Goal: Task Accomplishment & Management: Manage account settings

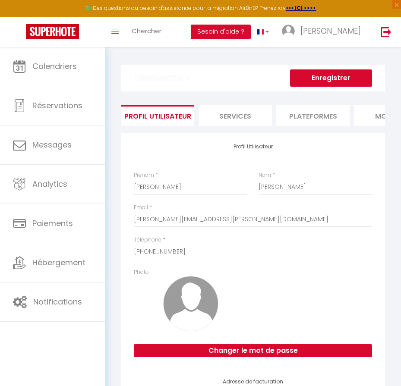
select select "28"
select select "fr"
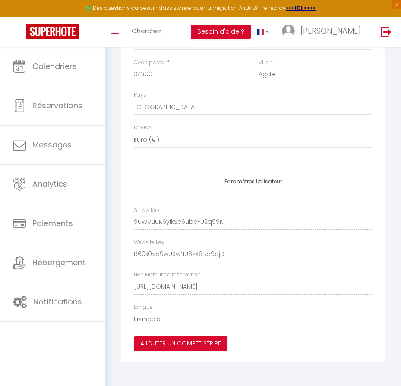
click at [124, 253] on div "Paramètres Utilisateur SH apiKey 9UWVuUK6yikSe6ubcFU2q99Kl Website key B60x0vd9…" at bounding box center [253, 265] width 264 height 194
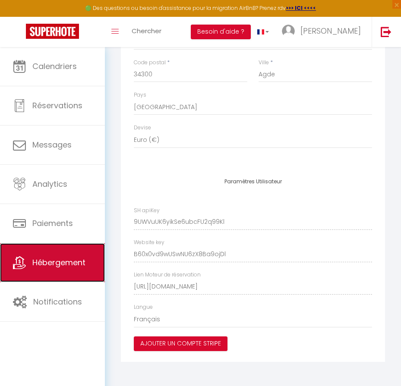
click at [38, 265] on span "Hébergement" at bounding box center [58, 262] width 53 height 11
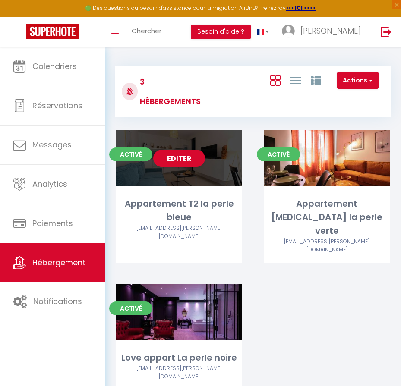
click at [166, 204] on div "Appartement T2 la perle bleue" at bounding box center [179, 210] width 126 height 27
select select "3"
select select "2"
select select "1"
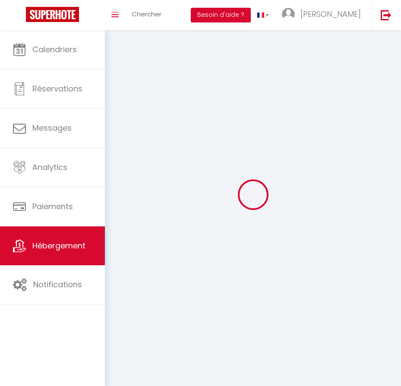
select select
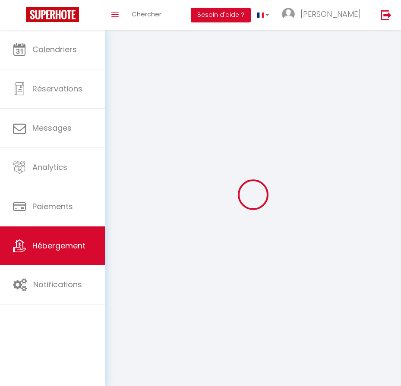
select select
checkbox input "false"
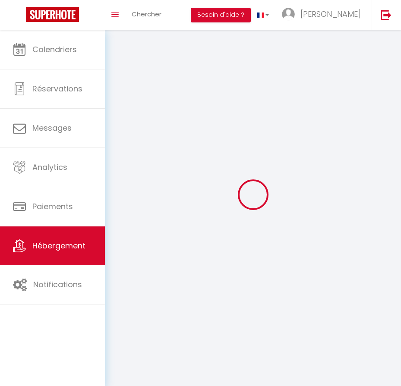
select select
select select "28"
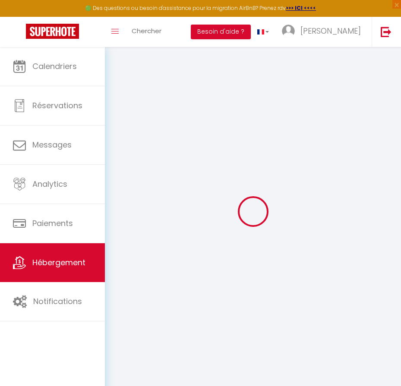
select select
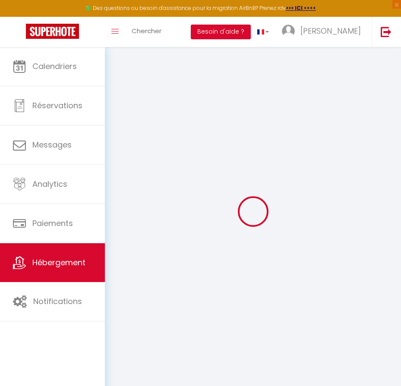
select select
checkbox input "false"
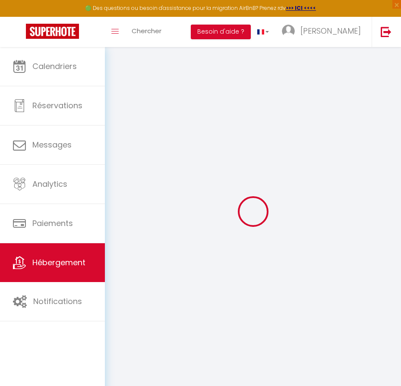
select select
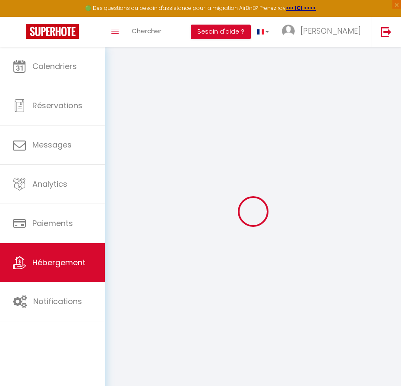
select select
checkbox input "false"
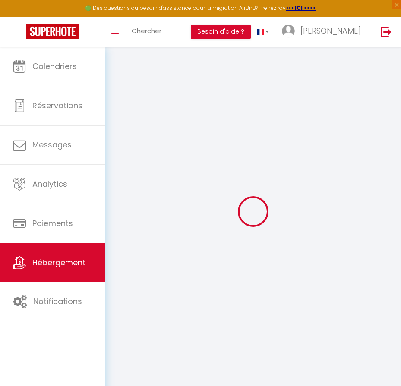
checkbox input "false"
select select
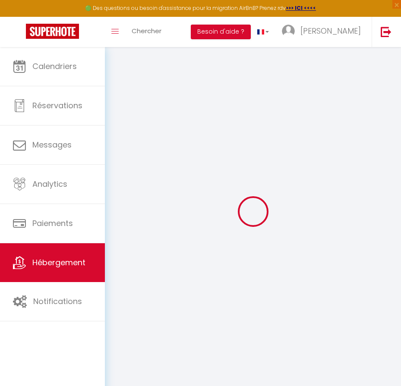
select select
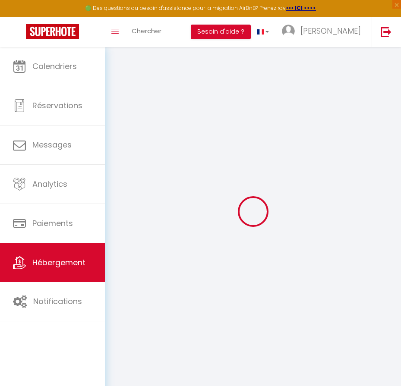
checkbox input "false"
select select
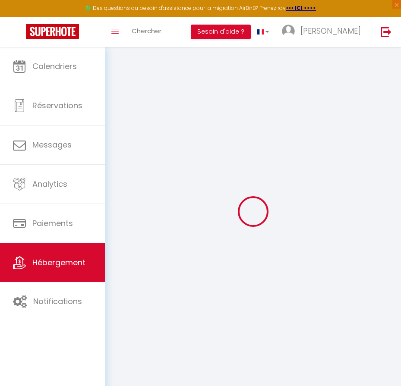
select select
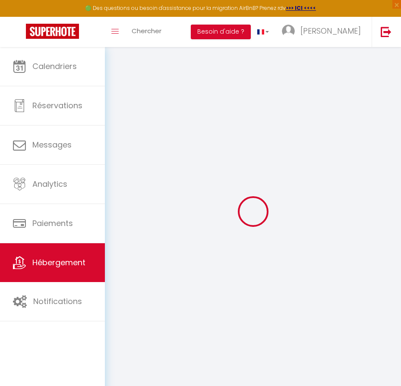
select select
checkbox input "false"
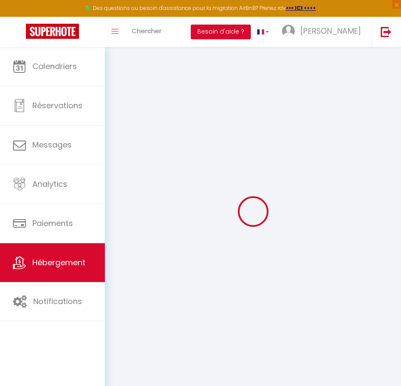
checkbox input "false"
select select
type input "Appartement T2 la perle bleue"
type input "75"
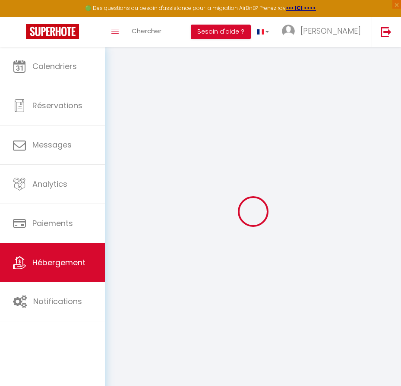
type input "50"
select select
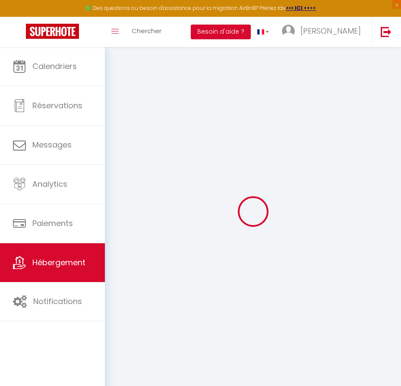
select select
type input "[STREET_ADDRESS]"
type input "34300"
type input "Agde"
type input "[PERSON_NAME][EMAIL_ADDRESS][PERSON_NAME][DOMAIN_NAME]"
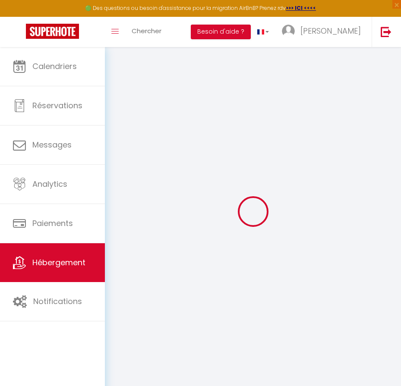
select select
checkbox input "false"
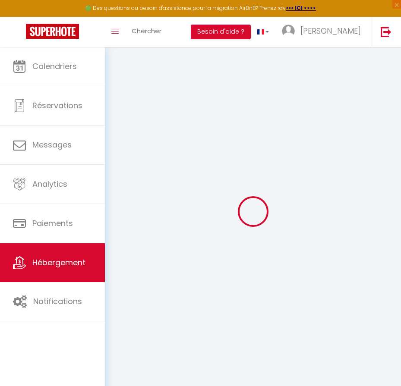
select select
type input "0"
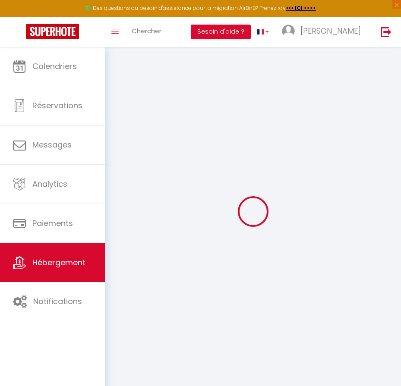
type input "0"
select select
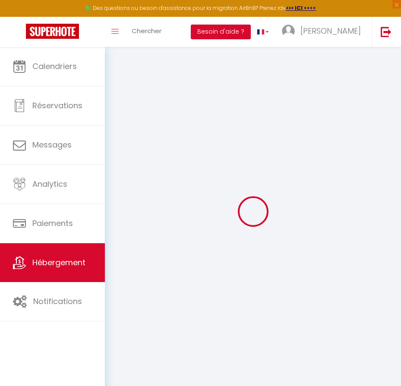
select select
checkbox input "false"
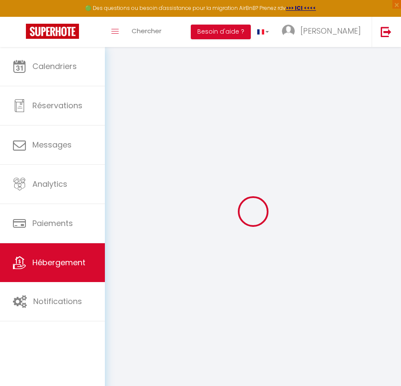
checkbox input "false"
select select
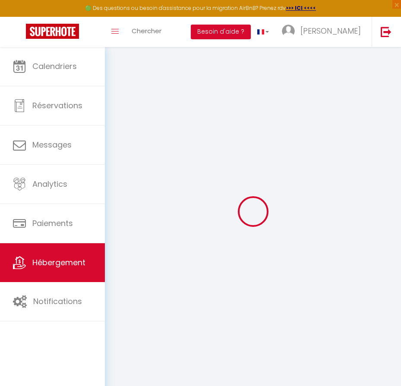
select select
checkbox input "false"
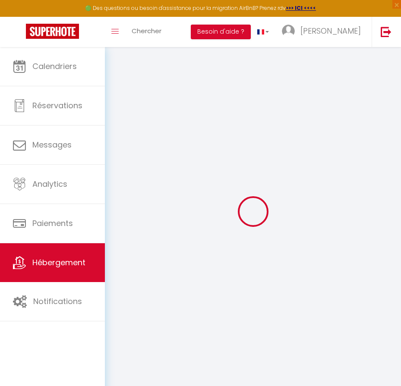
checkbox input "false"
select select
checkbox input "false"
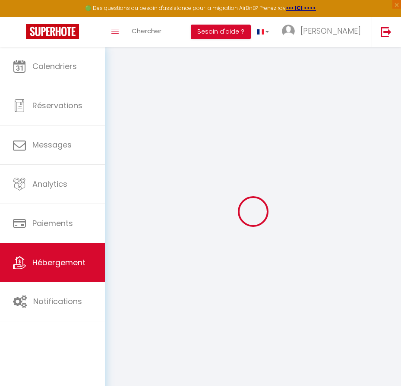
checkbox input "false"
select select
checkbox input "false"
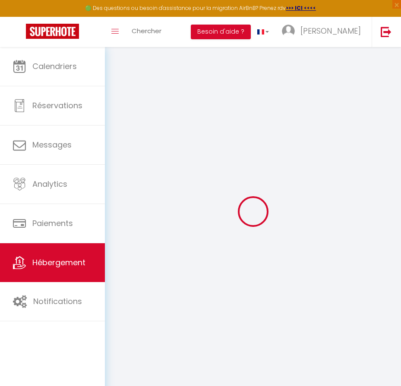
checkbox input "false"
select select
checkbox input "false"
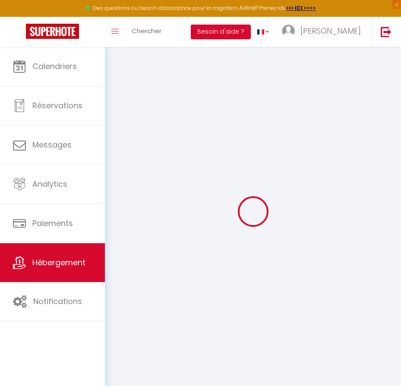
checkbox input "false"
select select "15:00"
select select "23:45"
select select "11:00"
select select "30"
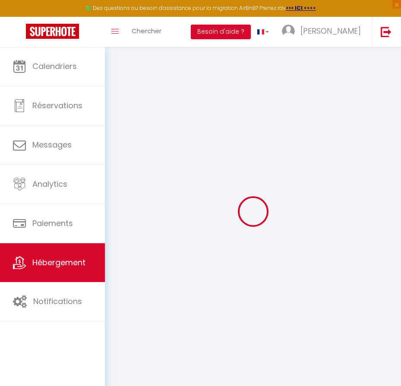
select select "120"
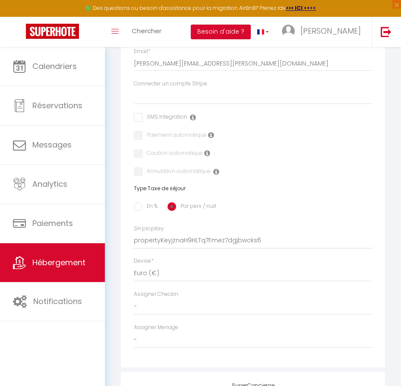
scroll to position [777, 0]
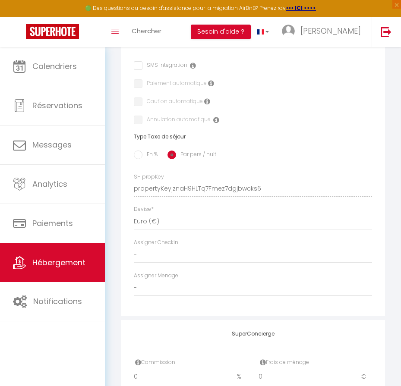
click at [265, 192] on div "Adresse Adresse * [STREET_ADDRESS] [GEOGRAPHIC_DATA] [GEOGRAPHIC_DATA] [GEOGRAP…" at bounding box center [253, 104] width 264 height 424
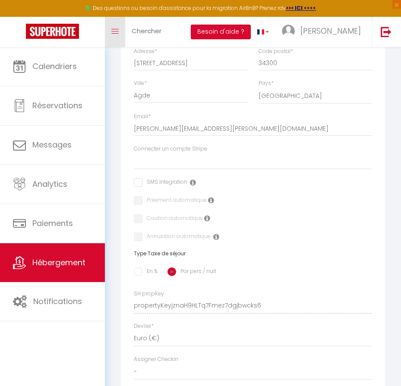
scroll to position [647, 0]
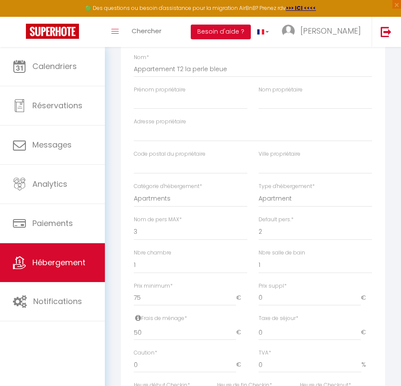
scroll to position [43, 0]
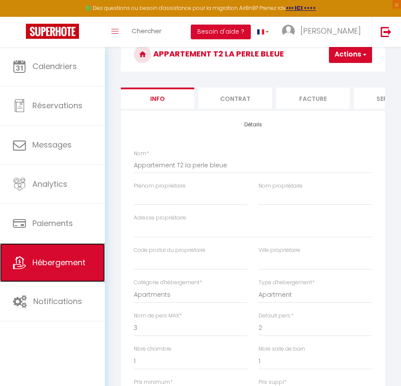
click at [28, 259] on link "Hébergement" at bounding box center [52, 262] width 105 height 39
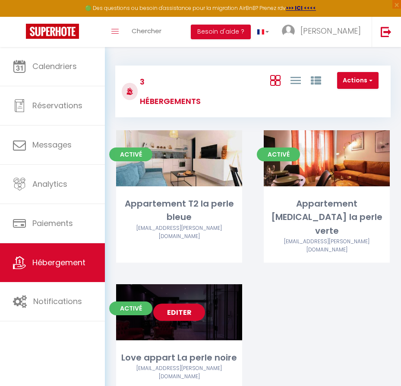
click at [180, 304] on link "Editer" at bounding box center [179, 312] width 52 height 17
select select "3"
select select "2"
select select "1"
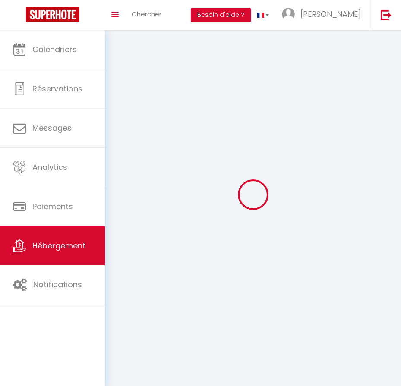
select select
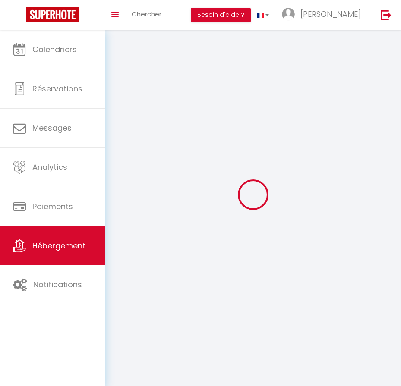
select select
checkbox input "false"
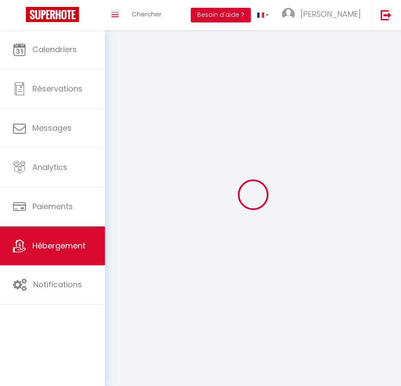
select select
select select "1"
select select "28"
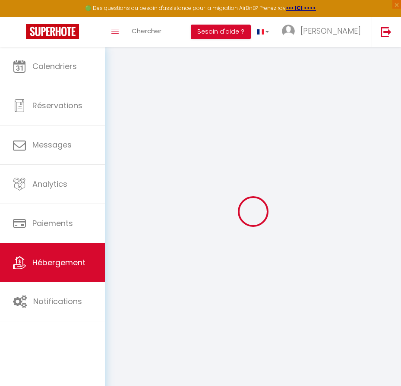
select select
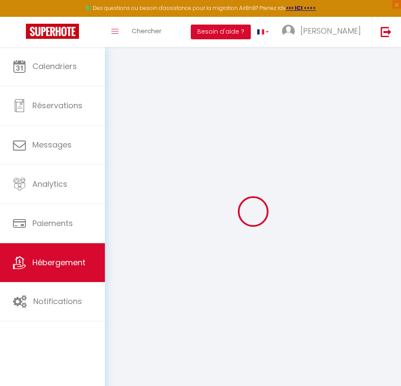
select select
checkbox input "false"
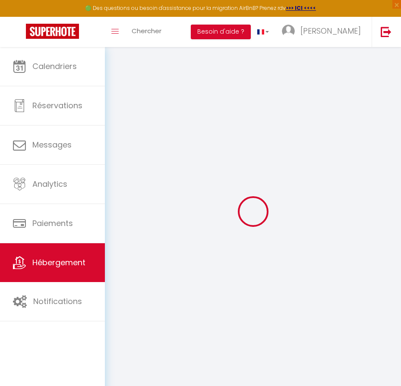
select select
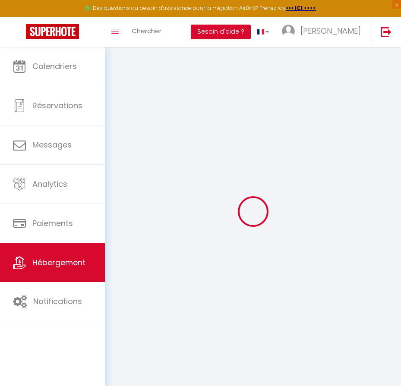
select select
checkbox input "false"
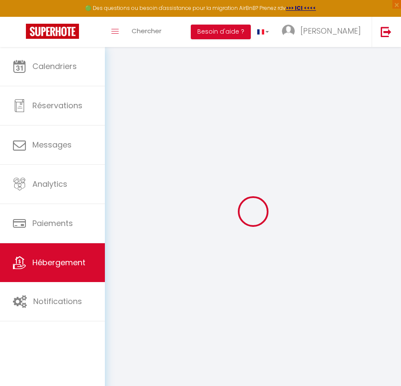
checkbox input "false"
select select
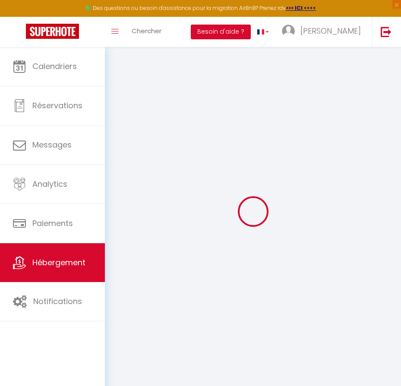
select select
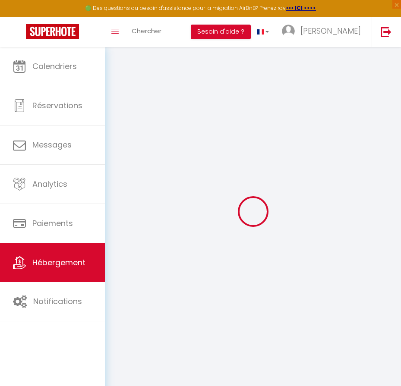
checkbox input "false"
select select
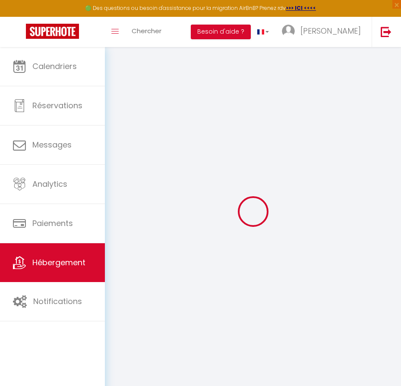
select select
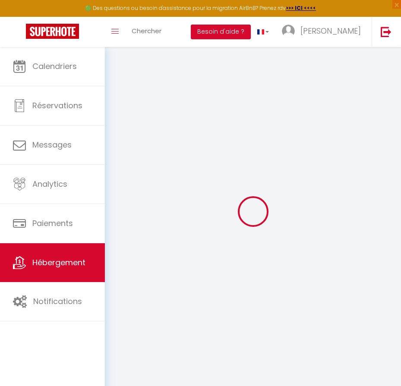
select select
checkbox input "false"
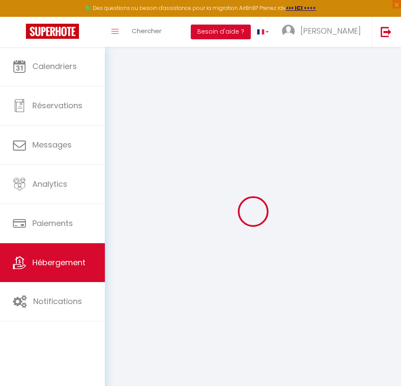
checkbox input "false"
select select
type input "Love appart La perle noire"
select select "2"
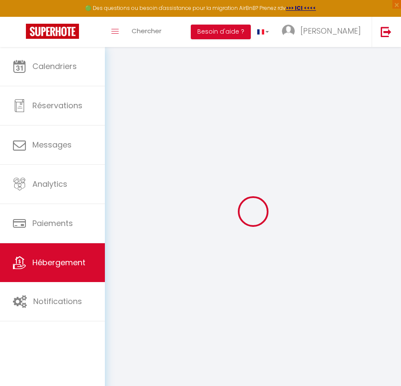
type input "150"
type input "50"
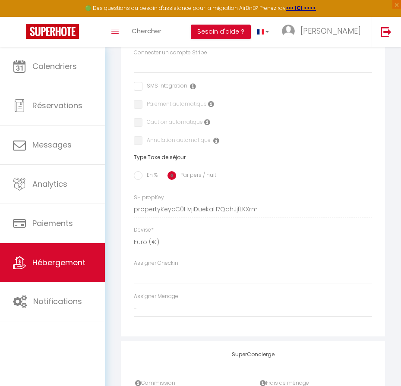
scroll to position [777, 0]
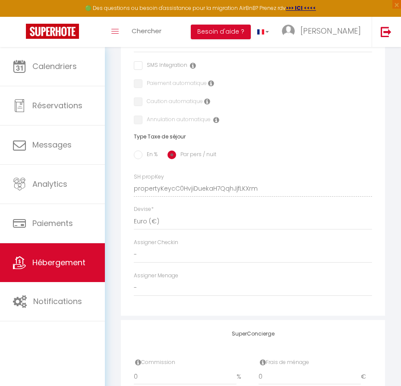
click at [268, 193] on div "Adresse Adresse * [STREET_ADDRESS] [GEOGRAPHIC_DATA] [GEOGRAPHIC_DATA] [GEOGRAP…" at bounding box center [253, 104] width 264 height 424
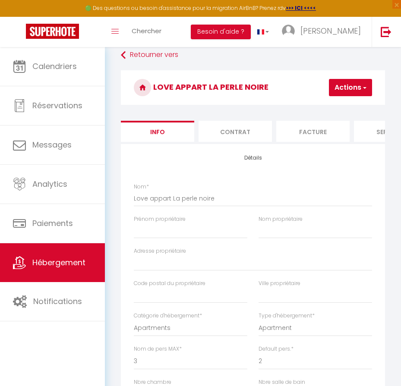
scroll to position [0, 0]
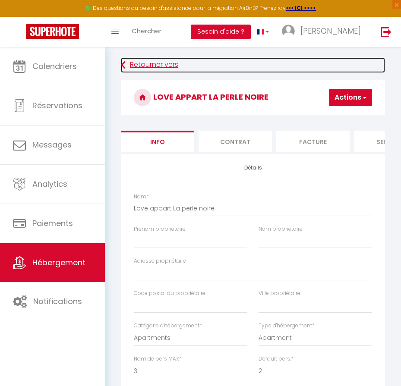
click at [141, 66] on link "Retourner vers" at bounding box center [253, 65] width 264 height 16
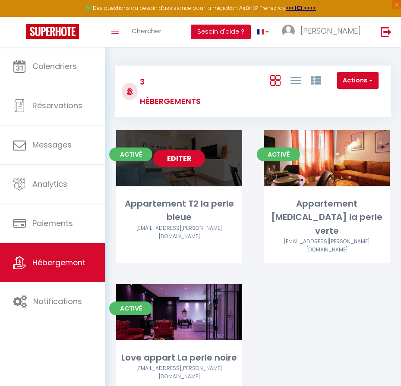
click at [179, 155] on link "Editer" at bounding box center [179, 158] width 52 height 17
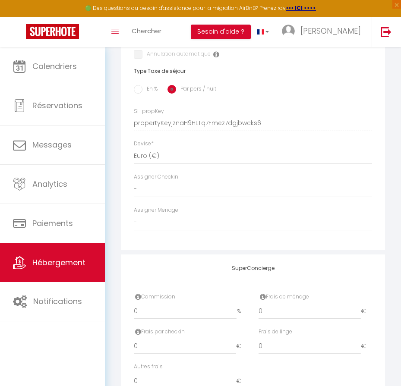
scroll to position [863, 0]
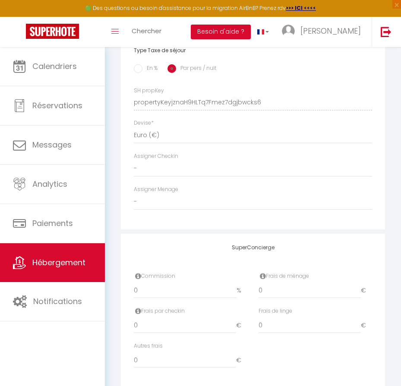
click at [268, 108] on div "Adresse Adresse * [STREET_ADDRESS] [GEOGRAPHIC_DATA] [GEOGRAPHIC_DATA] [GEOGRAP…" at bounding box center [253, 17] width 264 height 424
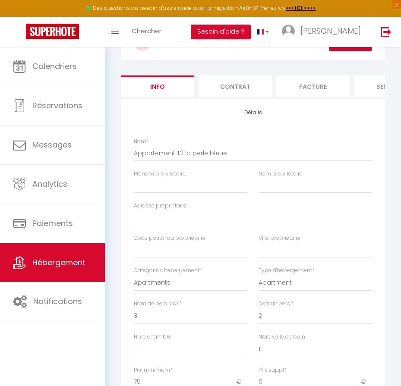
scroll to position [0, 0]
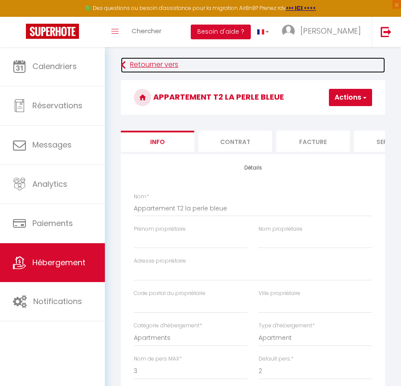
click at [129, 63] on link "Retourner vers" at bounding box center [253, 65] width 264 height 16
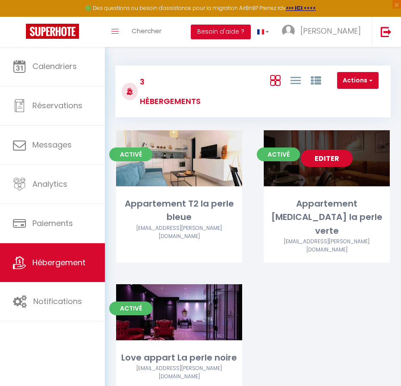
click at [318, 157] on link "Editer" at bounding box center [327, 158] width 52 height 17
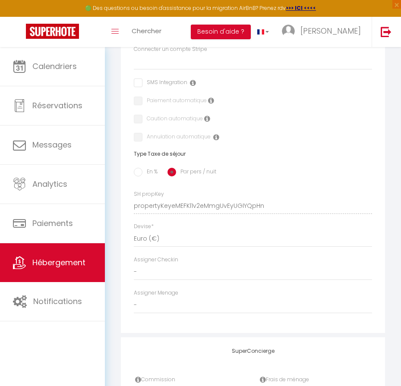
scroll to position [777, 0]
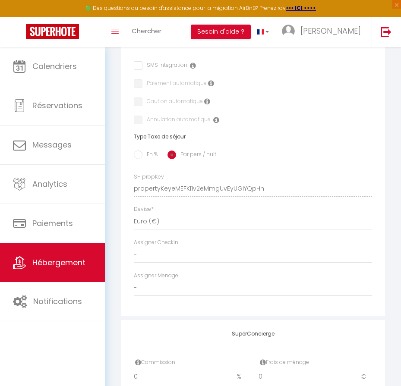
click at [274, 192] on div "Adresse Adresse * [STREET_ADDRESS] [GEOGRAPHIC_DATA] [GEOGRAPHIC_DATA] [GEOGRAP…" at bounding box center [253, 104] width 264 height 424
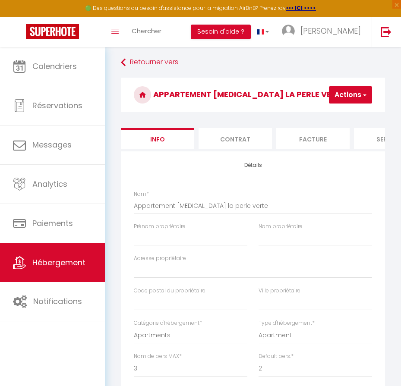
scroll to position [0, 0]
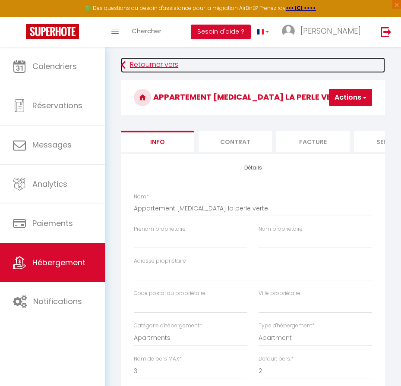
click at [127, 60] on link "Retourner vers" at bounding box center [253, 65] width 264 height 16
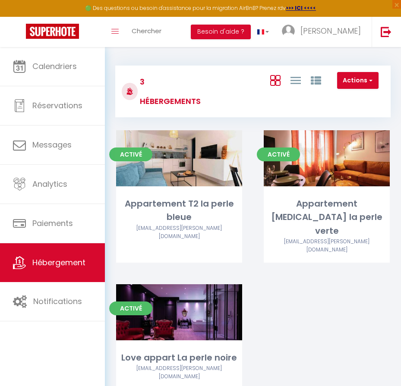
click at [340, 299] on div "Activé Editer Appartement T2 la perle bleue [EMAIL_ADDRESS][PERSON_NAME][DOMAIN…" at bounding box center [252, 270] width 295 height 281
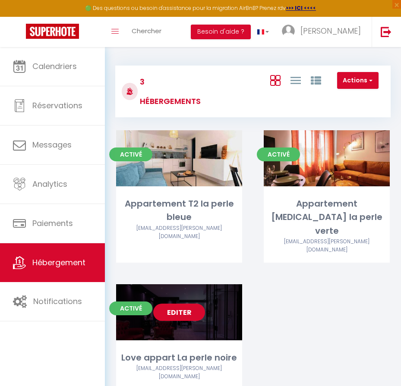
click at [180, 304] on link "Editer" at bounding box center [179, 312] width 52 height 17
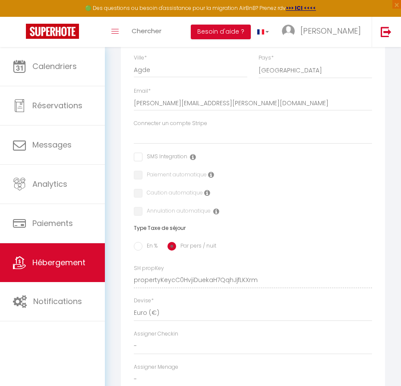
scroll to position [777, 0]
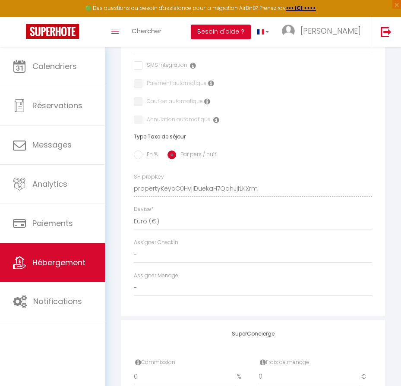
click at [274, 196] on div "Adresse Adresse * [STREET_ADDRESS] [GEOGRAPHIC_DATA] [GEOGRAPHIC_DATA] [GEOGRAP…" at bounding box center [253, 104] width 264 height 424
